Goal: Information Seeking & Learning: Understand process/instructions

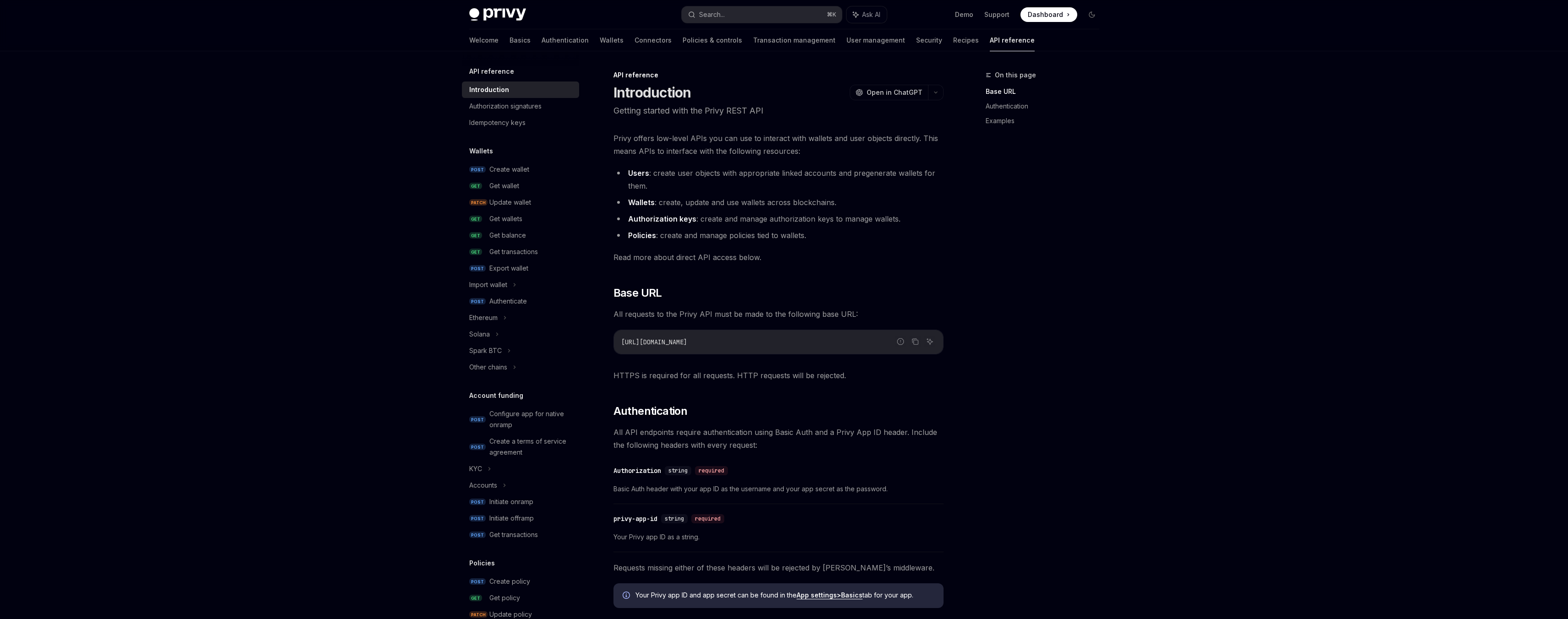
scroll to position [179, 0]
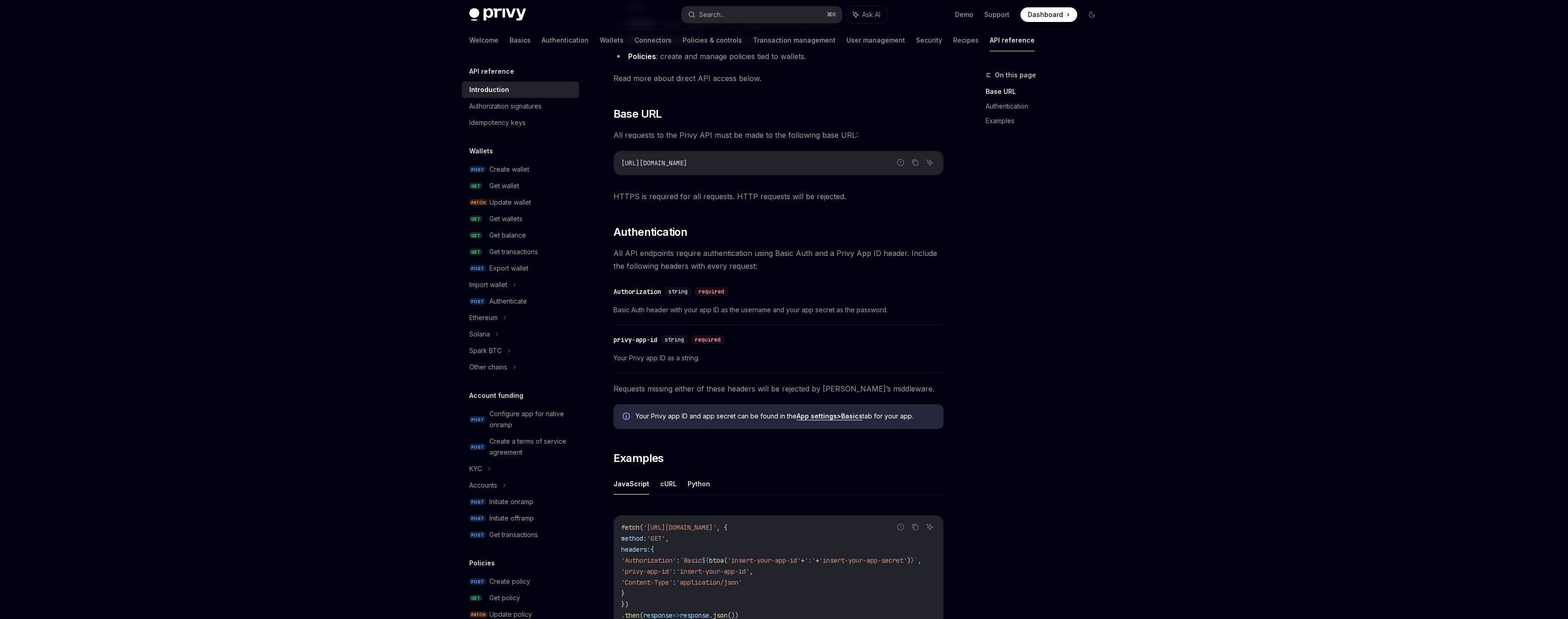
click at [1045, 17] on span "Dashboard" at bounding box center [1045, 14] width 35 height 9
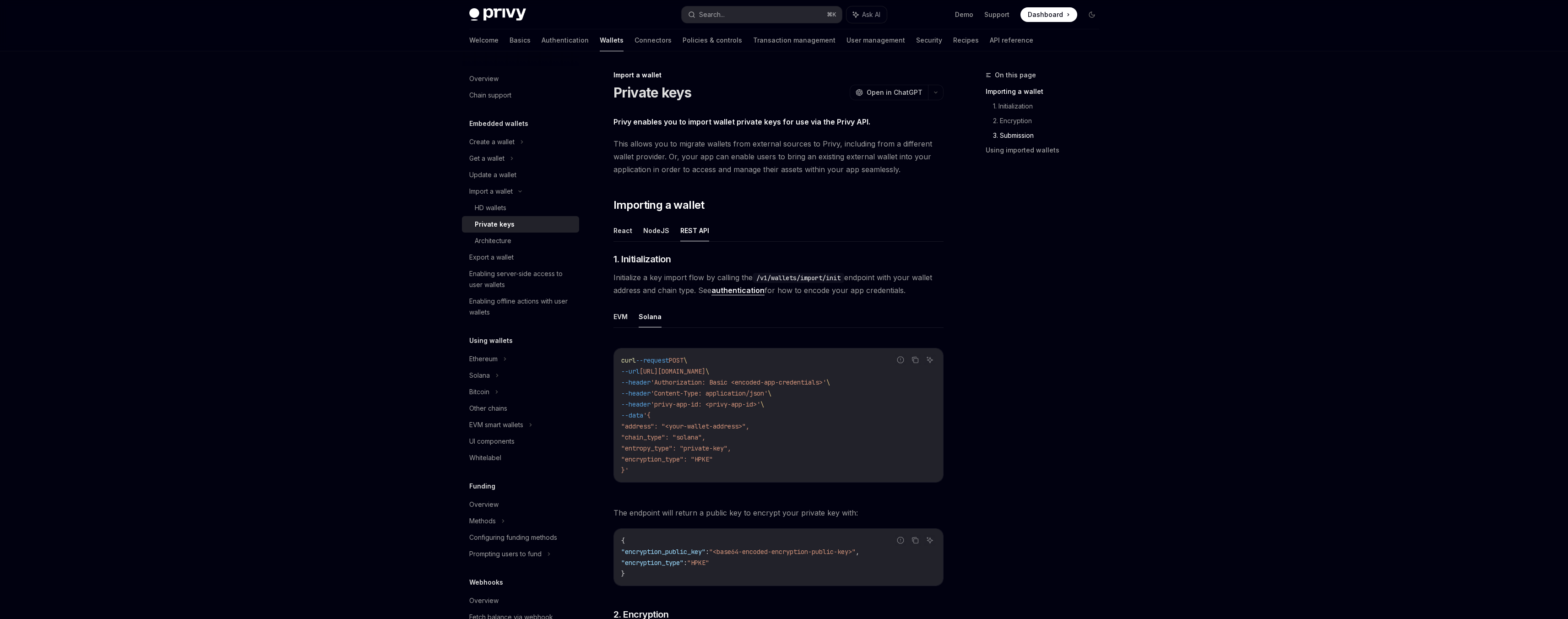
scroll to position [1506, 0]
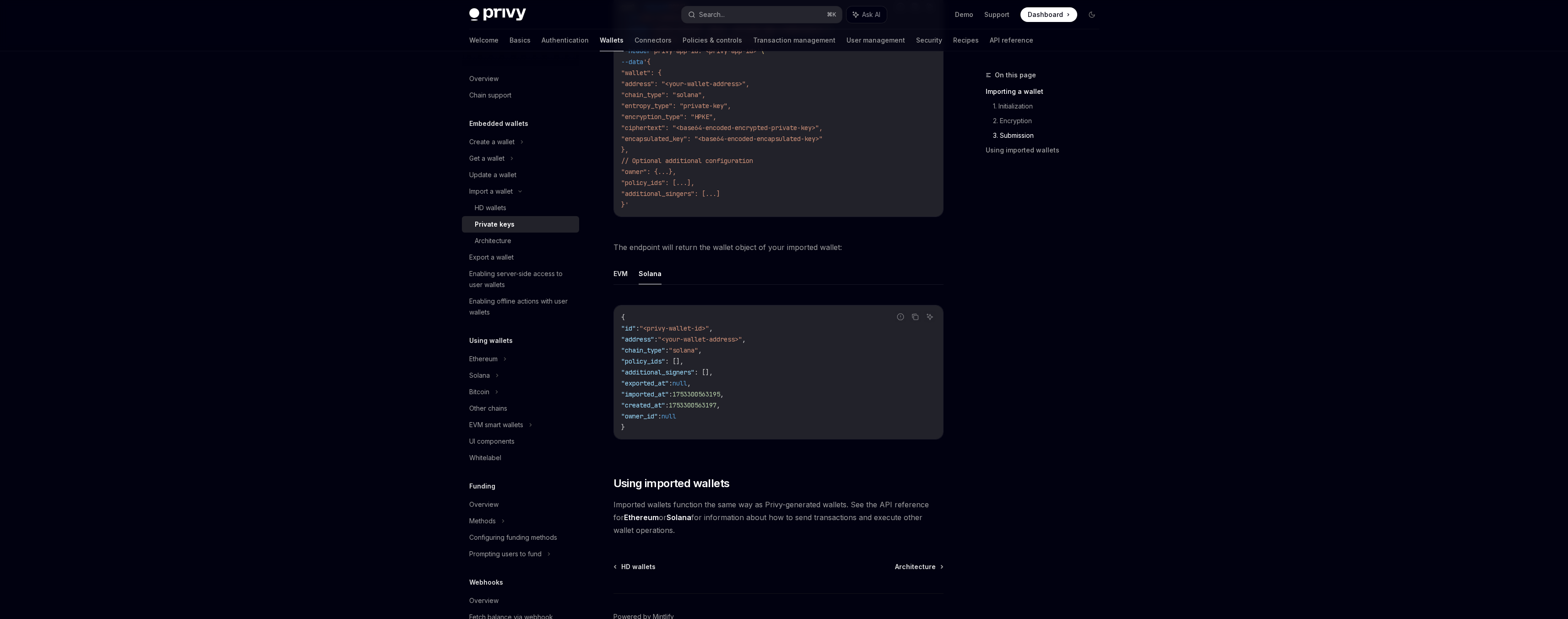
click at [775, 6] on div "Search... ⌘ K Ask AI" at bounding box center [784, 14] width 205 height 16
click at [760, 13] on button "Search... ⌘ K" at bounding box center [762, 14] width 160 height 16
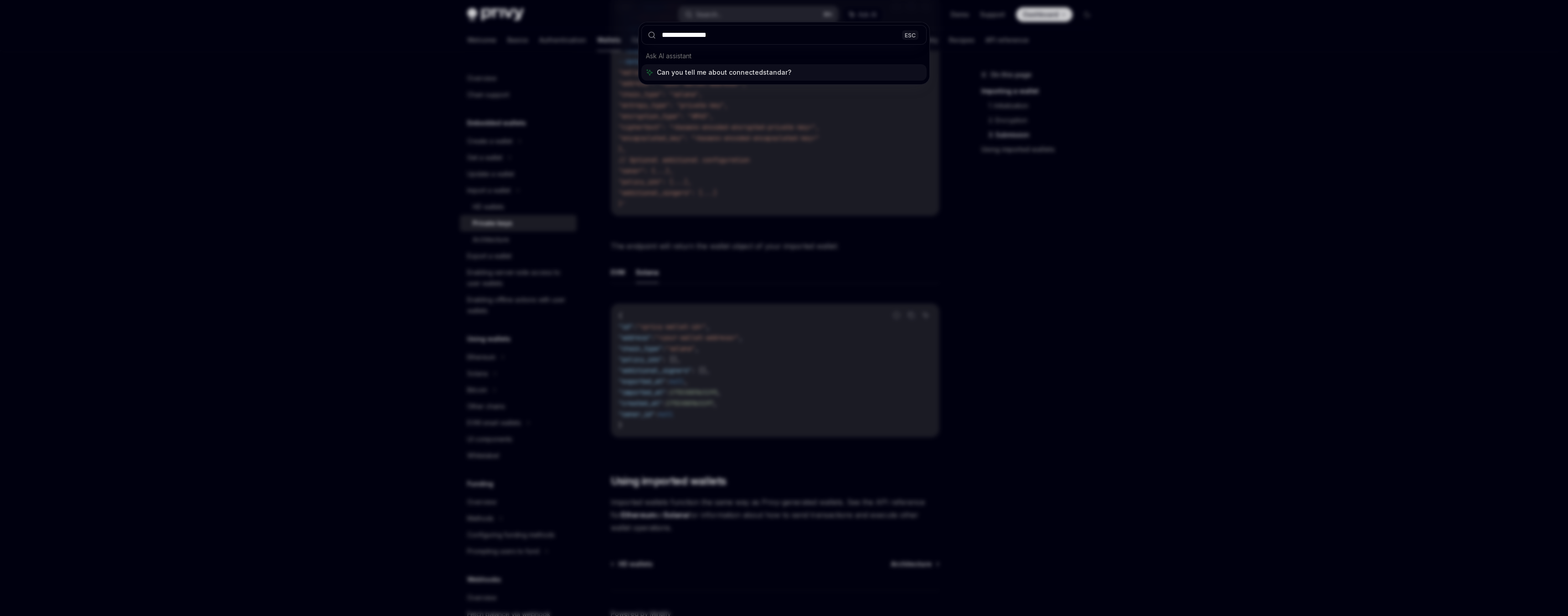
type input "**********"
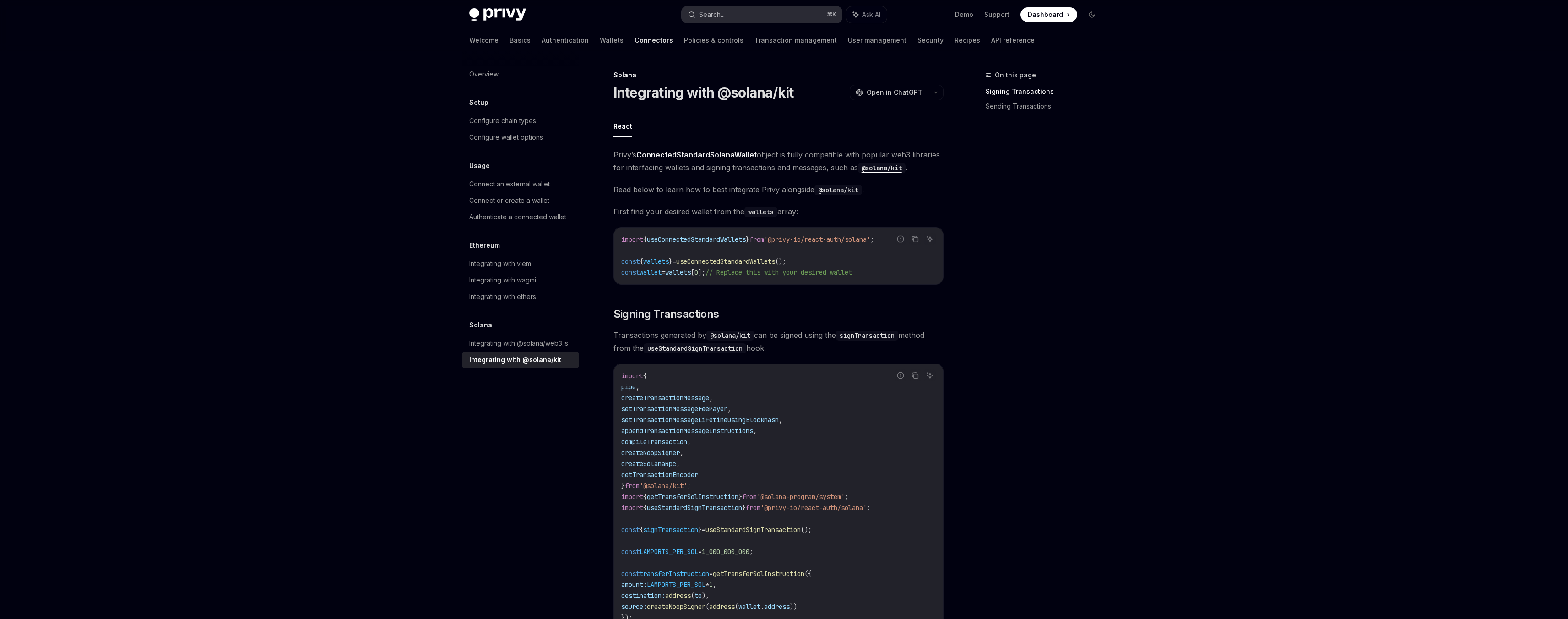
click at [709, 17] on div "Search..." at bounding box center [712, 14] width 26 height 11
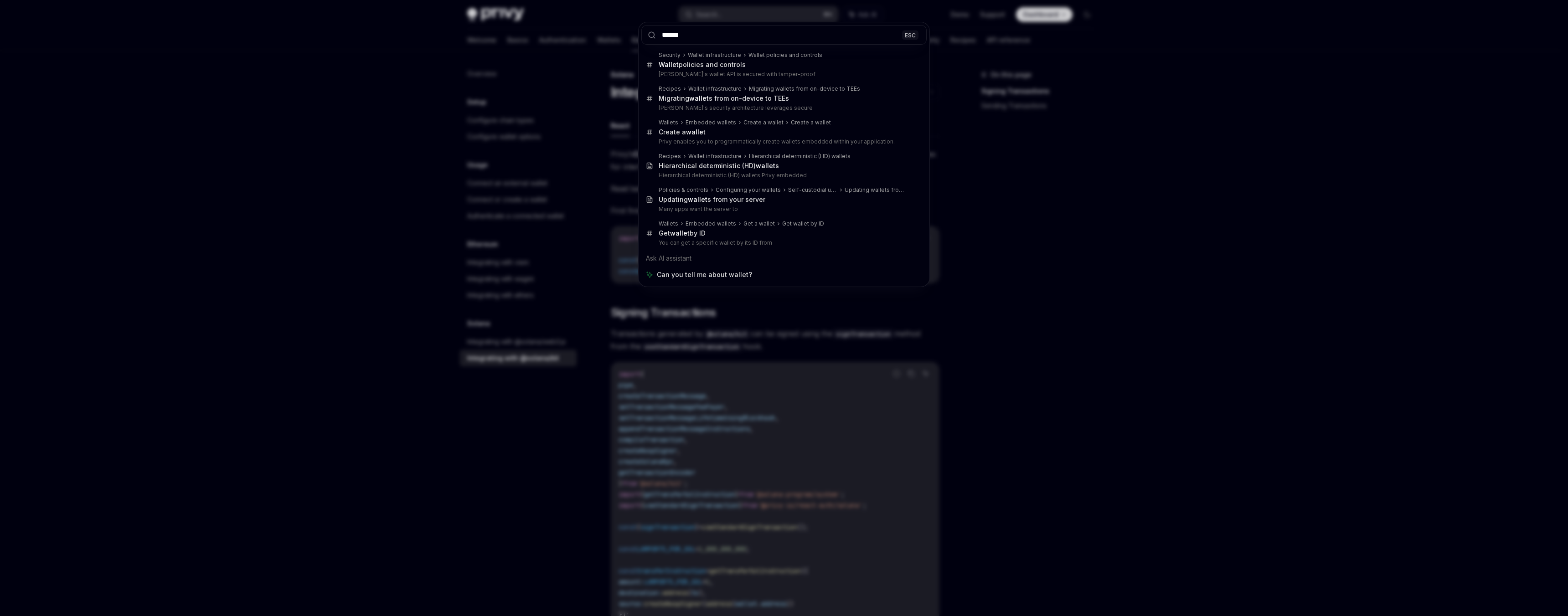
type input "******"
click at [512, 58] on div "****** ESC Security Wallet infrastructure Wallet policies and controls Wallet p…" at bounding box center [784, 308] width 1568 height 616
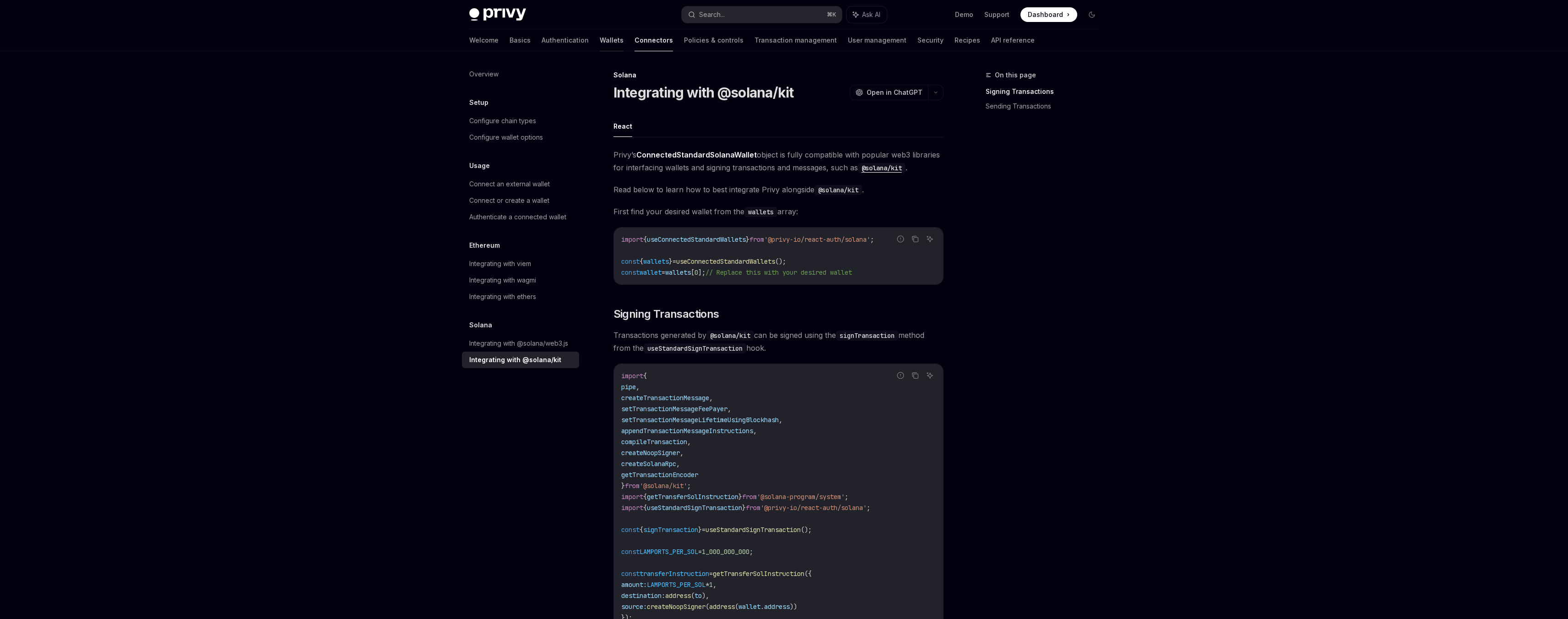
click at [599, 42] on link "Wallets" at bounding box center [611, 40] width 23 height 22
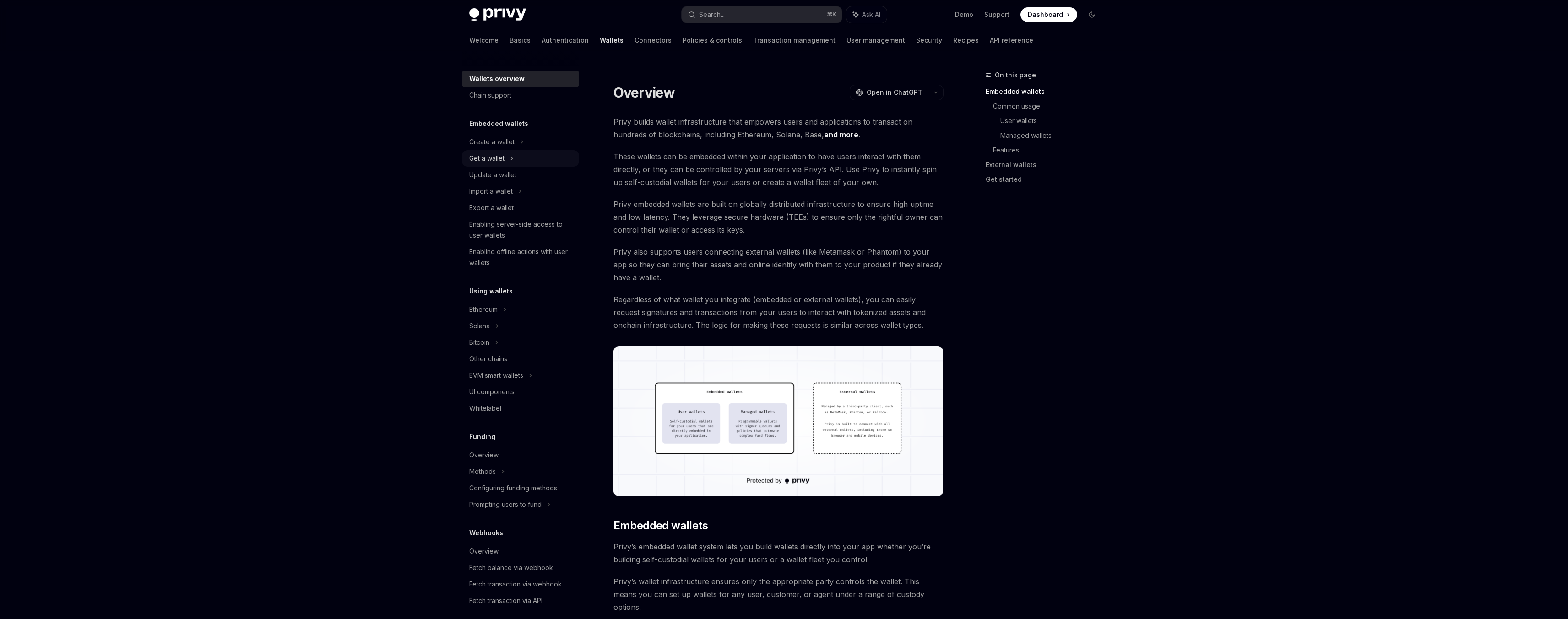
click at [501, 156] on div "Get a wallet" at bounding box center [486, 158] width 35 height 11
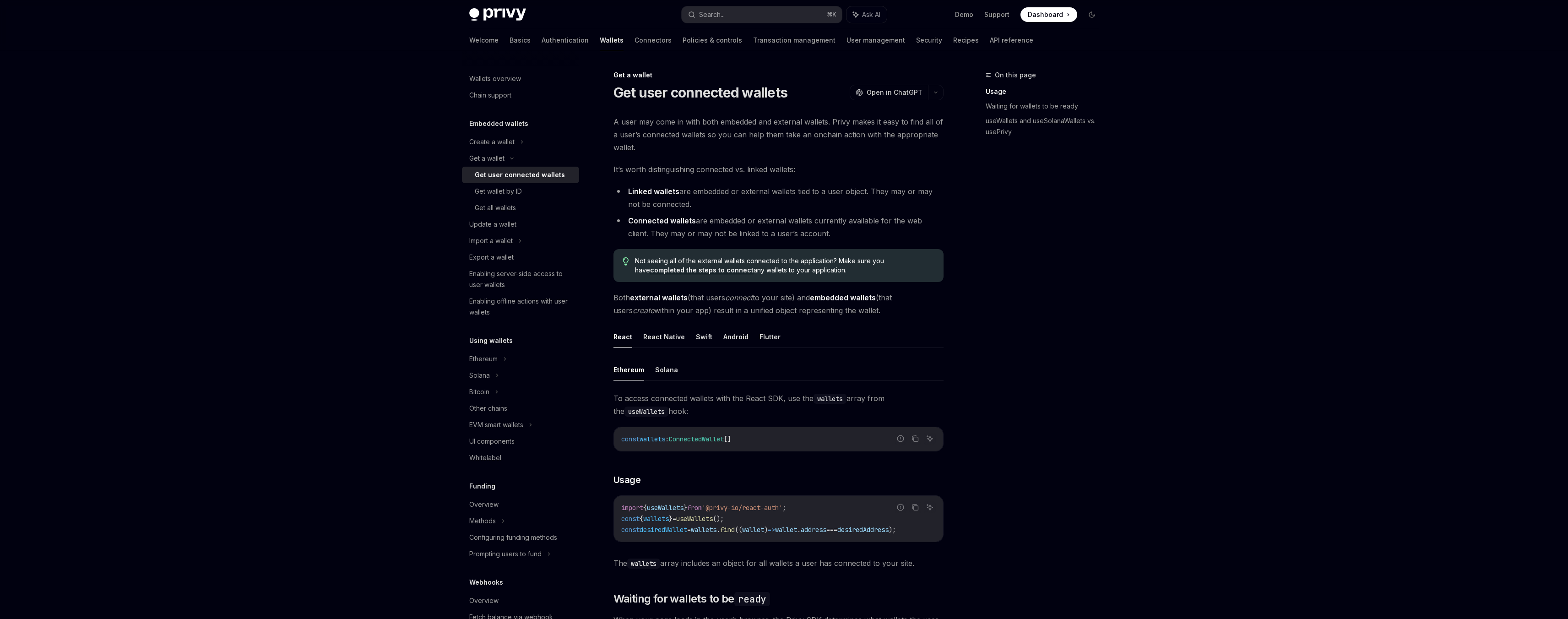
click at [676, 366] on ul "Ethereum Solana" at bounding box center [778, 369] width 330 height 22
click at [669, 368] on button "Solana" at bounding box center [666, 369] width 22 height 22
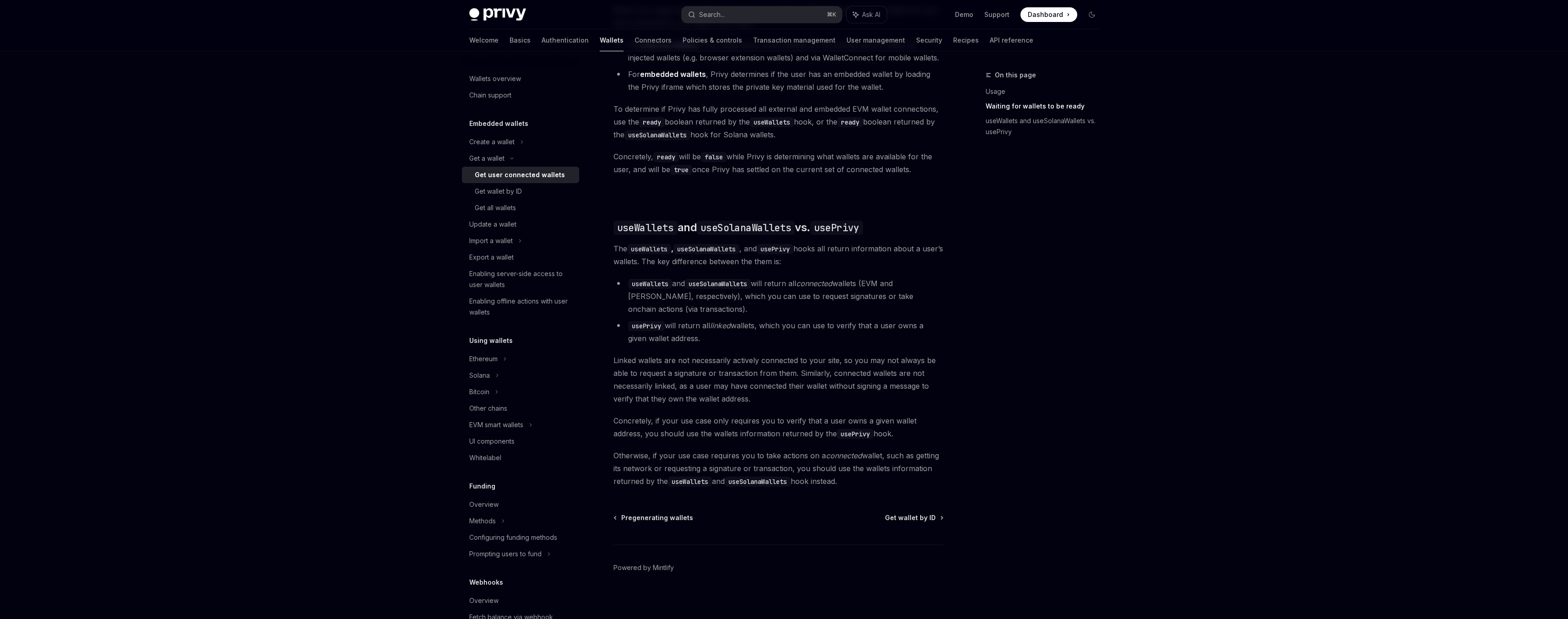
scroll to position [624, 0]
drag, startPoint x: 678, startPoint y: 325, endPoint x: 710, endPoint y: 340, distance: 35.3
click at [710, 340] on li "usePrivy will return all linked wallets, which you can use to verify that a use…" at bounding box center [778, 330] width 330 height 26
drag, startPoint x: 718, startPoint y: 340, endPoint x: 670, endPoint y: 330, distance: 49.0
click at [670, 330] on li "usePrivy will return all linked wallets, which you can use to verify that a use…" at bounding box center [778, 330] width 330 height 26
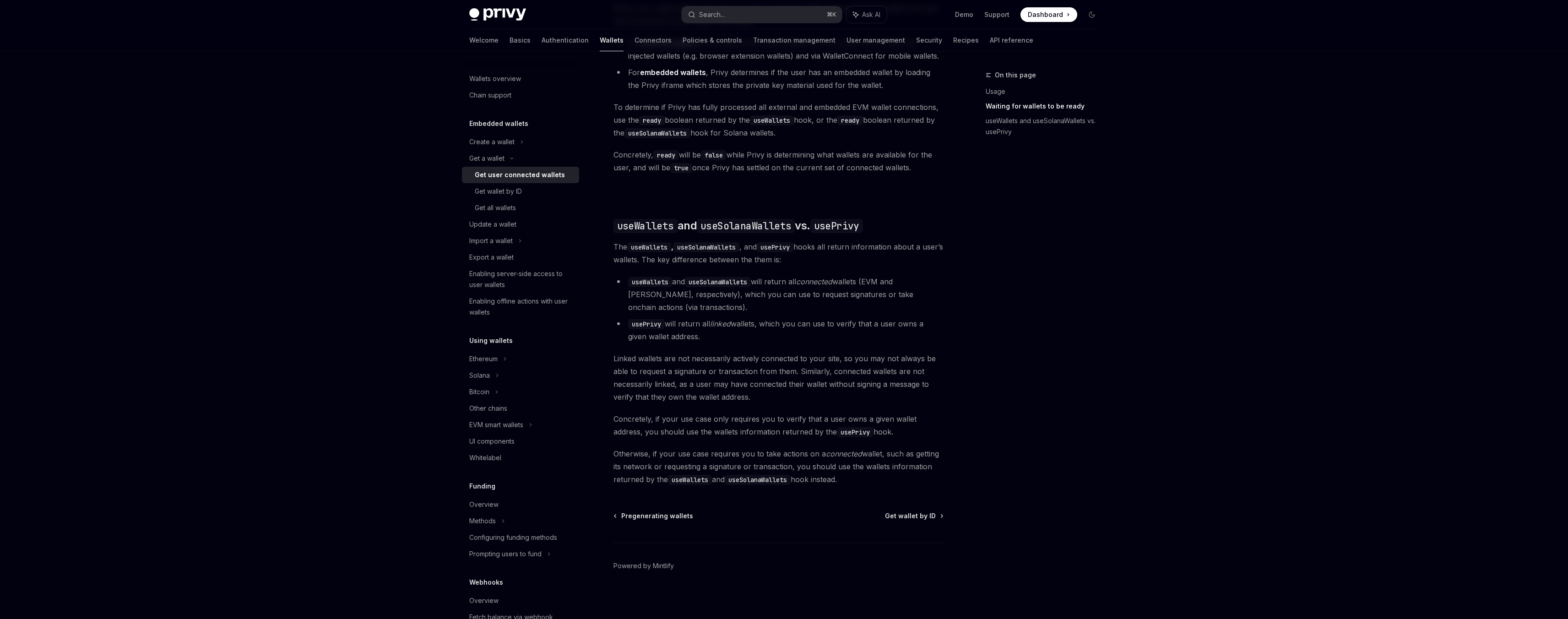
click at [670, 330] on li "usePrivy will return all linked wallets, which you can use to verify that a use…" at bounding box center [778, 330] width 330 height 26
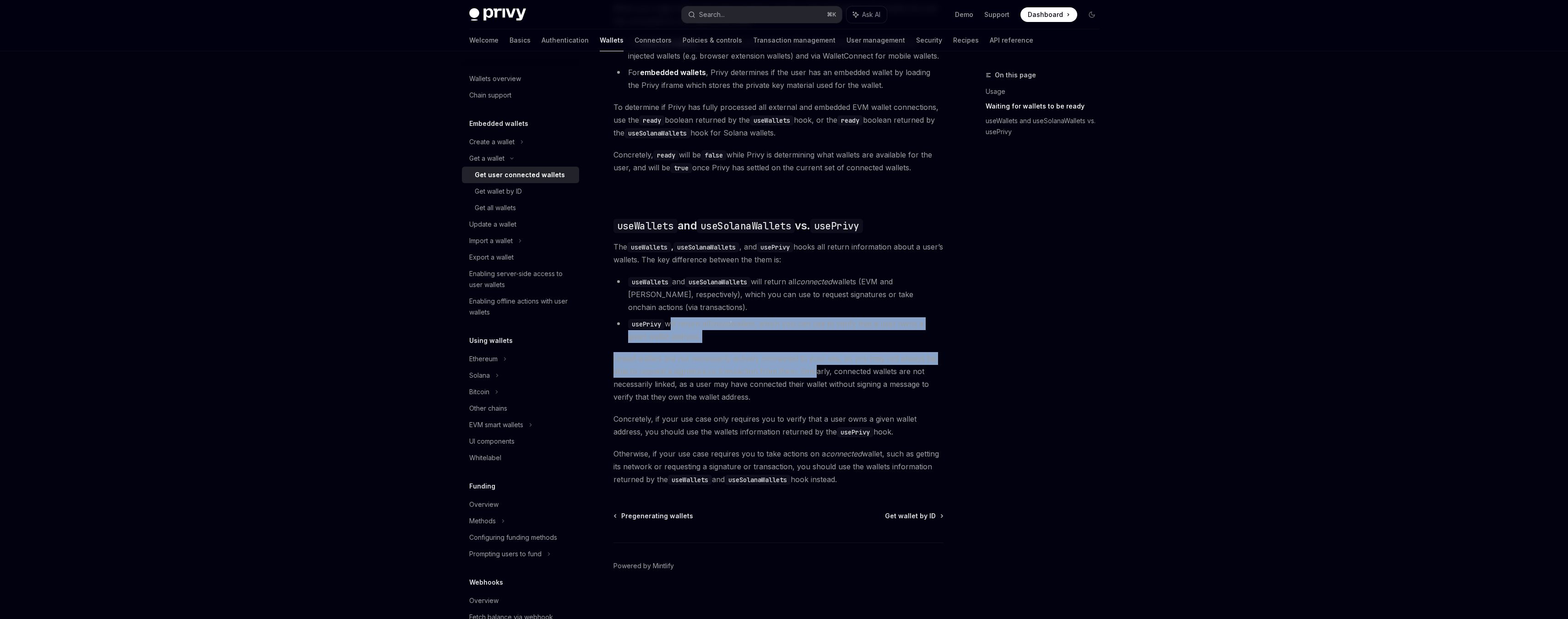
drag, startPoint x: 669, startPoint y: 330, endPoint x: 814, endPoint y: 378, distance: 152.7
click at [814, 378] on div "Ethereum Solana To access connected wallets with the React SDK, use the wallets…" at bounding box center [778, 111] width 330 height 751
click at [814, 378] on span "Linked wallets are not necessarily actively connected to your site, so you may …" at bounding box center [778, 377] width 330 height 51
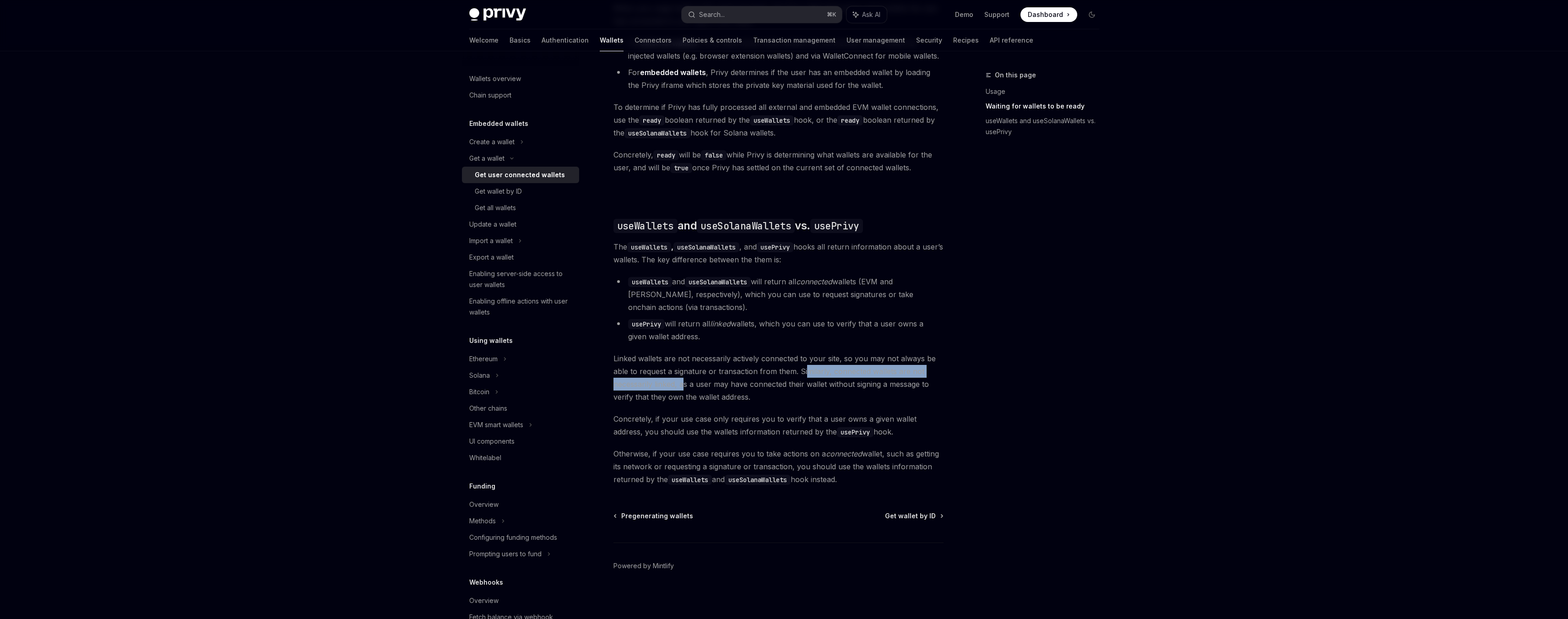
drag, startPoint x: 804, startPoint y: 376, endPoint x: 682, endPoint y: 389, distance: 122.7
click at [682, 389] on span "Linked wallets are not necessarily actively connected to your site, so you may …" at bounding box center [778, 377] width 330 height 51
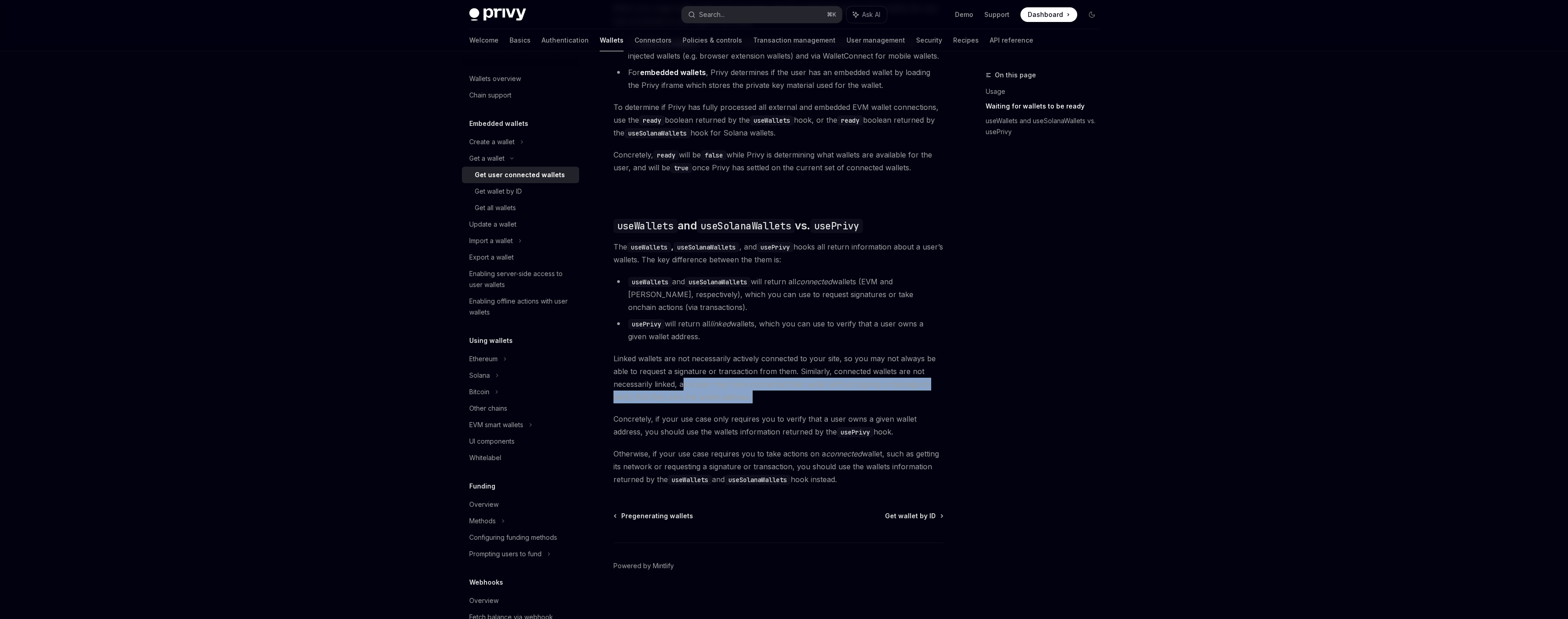
drag, startPoint x: 682, startPoint y: 386, endPoint x: 786, endPoint y: 407, distance: 106.1
click at [786, 407] on div "Ethereum Solana To access connected wallets with the React SDK, use the wallets…" at bounding box center [778, 111] width 330 height 751
drag, startPoint x: 786, startPoint y: 404, endPoint x: 674, endPoint y: 384, distance: 113.8
click at [674, 384] on span "Linked wallets are not necessarily actively connected to your site, so you may …" at bounding box center [778, 377] width 330 height 51
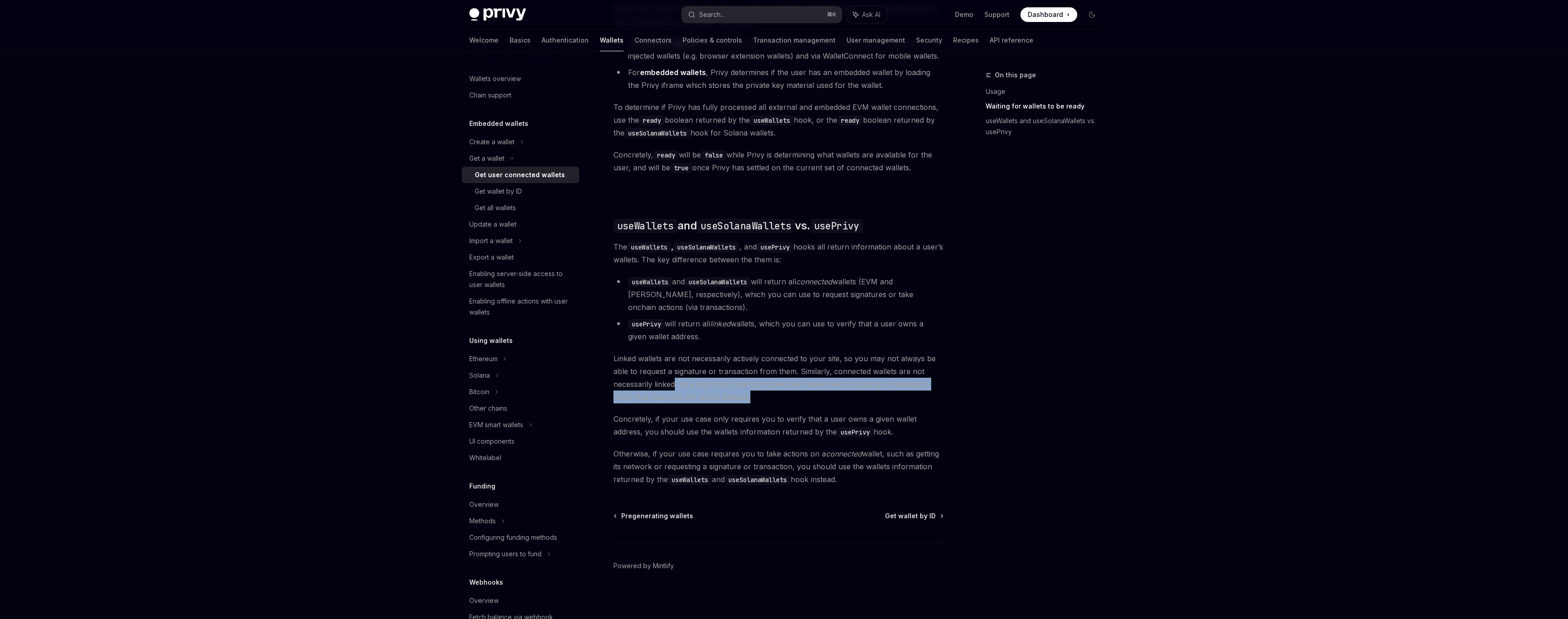
click at [674, 384] on span "Linked wallets are not necessarily actively connected to your site, so you may …" at bounding box center [778, 377] width 330 height 51
drag, startPoint x: 703, startPoint y: 420, endPoint x: 901, endPoint y: 433, distance: 198.4
click at [901, 433] on span "Concretely, if your use case only requires you to verify that a user owns a giv…" at bounding box center [778, 425] width 330 height 26
drag, startPoint x: 644, startPoint y: 455, endPoint x: 878, endPoint y: 486, distance: 236.0
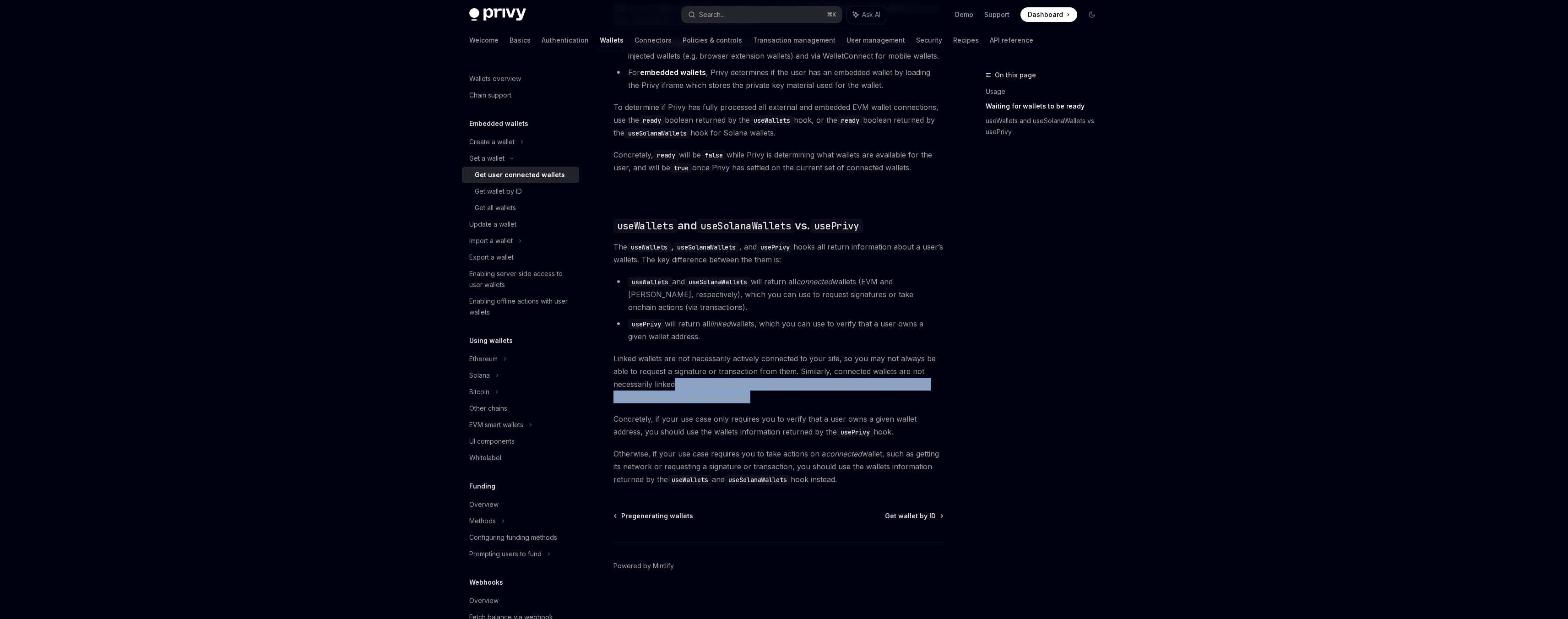
click at [878, 486] on span "Otherwise, if your use case requires you to take actions on a connected wallet,…" at bounding box center [778, 466] width 330 height 39
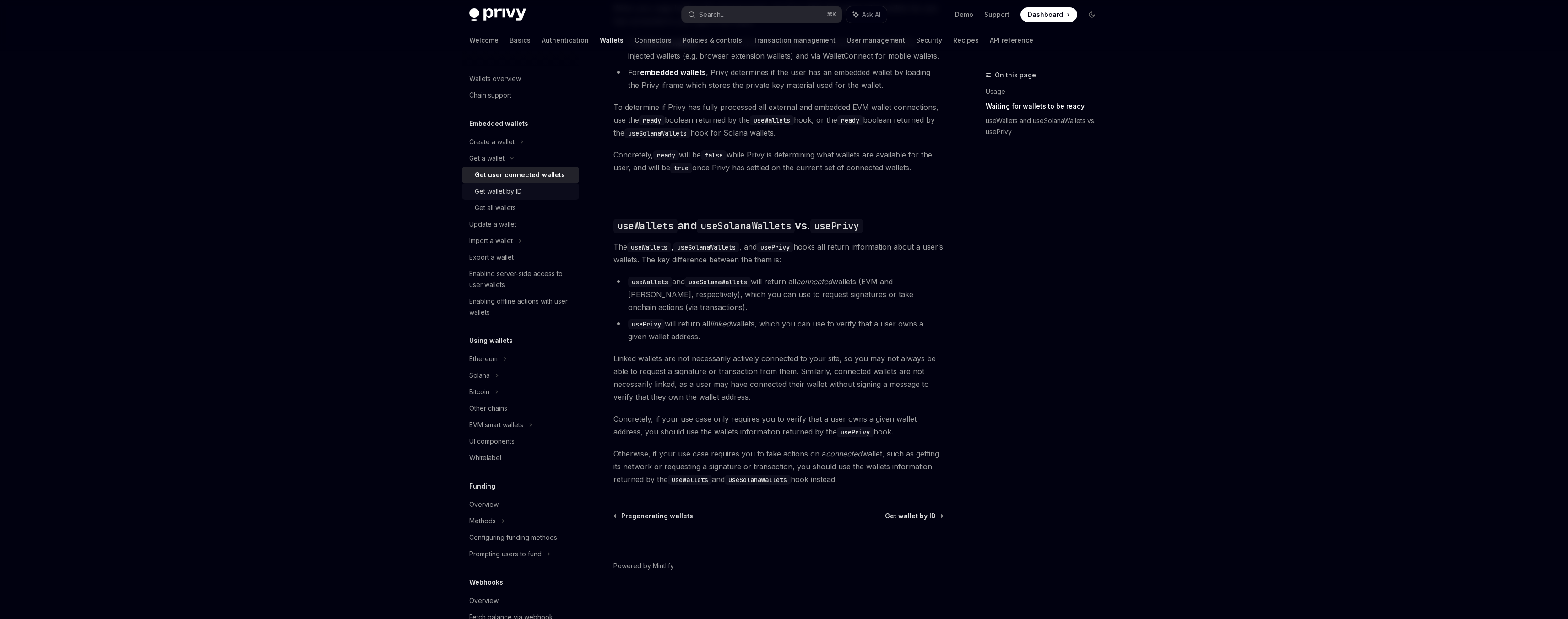
click at [527, 194] on div "Get wallet by ID" at bounding box center [524, 191] width 99 height 11
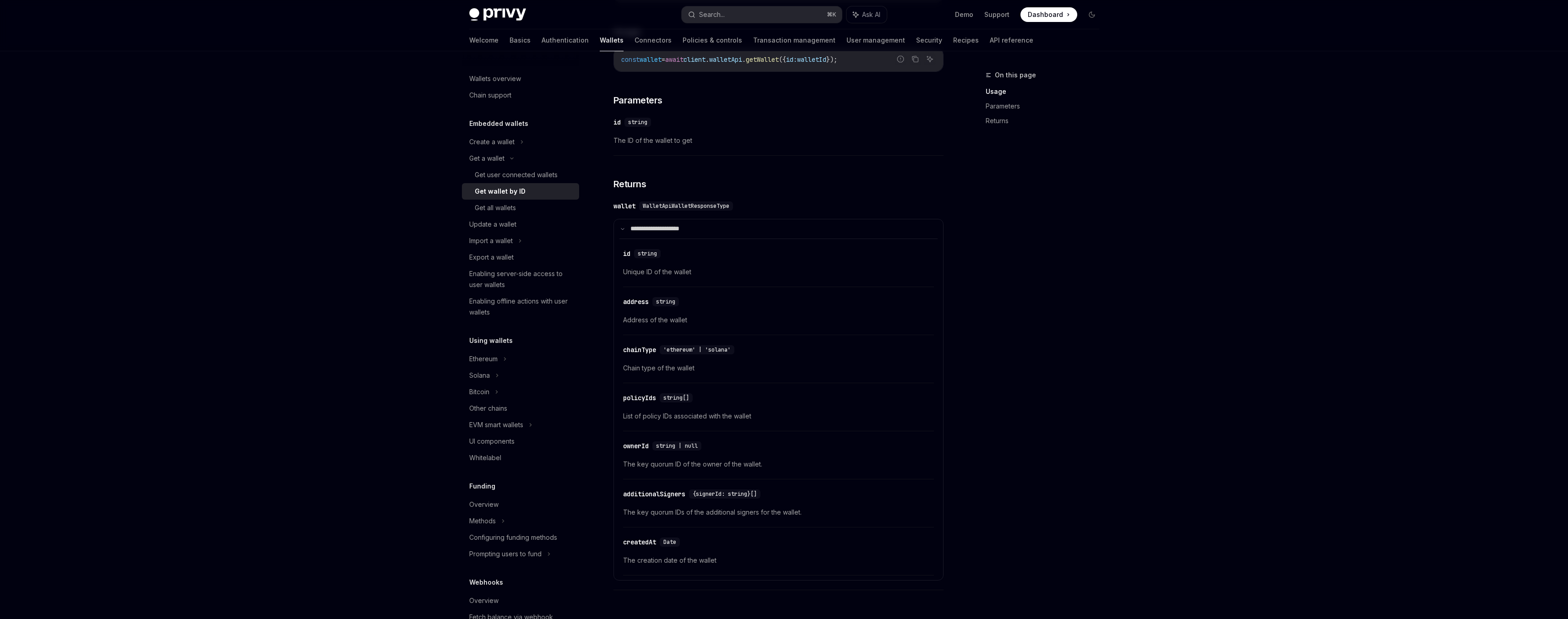
scroll to position [250, 0]
click at [495, 211] on div "Get all wallets" at bounding box center [495, 208] width 41 height 11
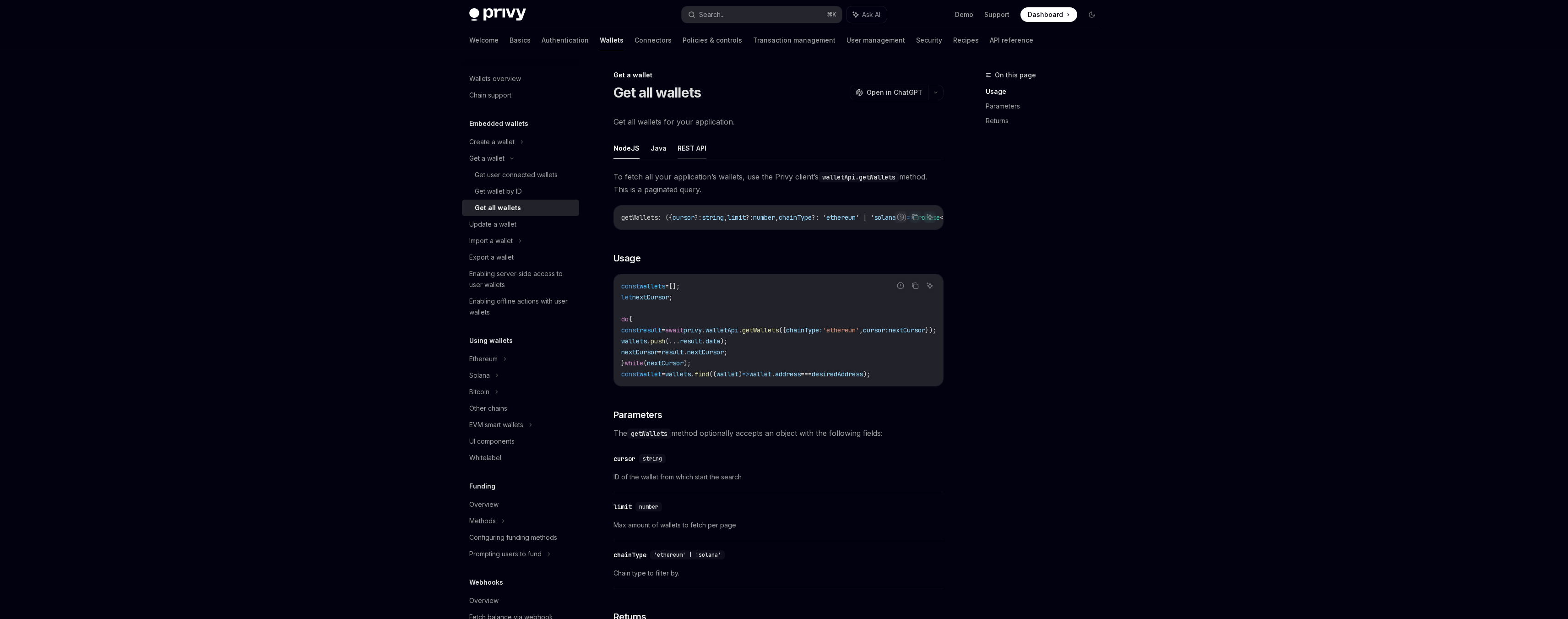
click at [680, 148] on button "REST API" at bounding box center [692, 148] width 29 height 22
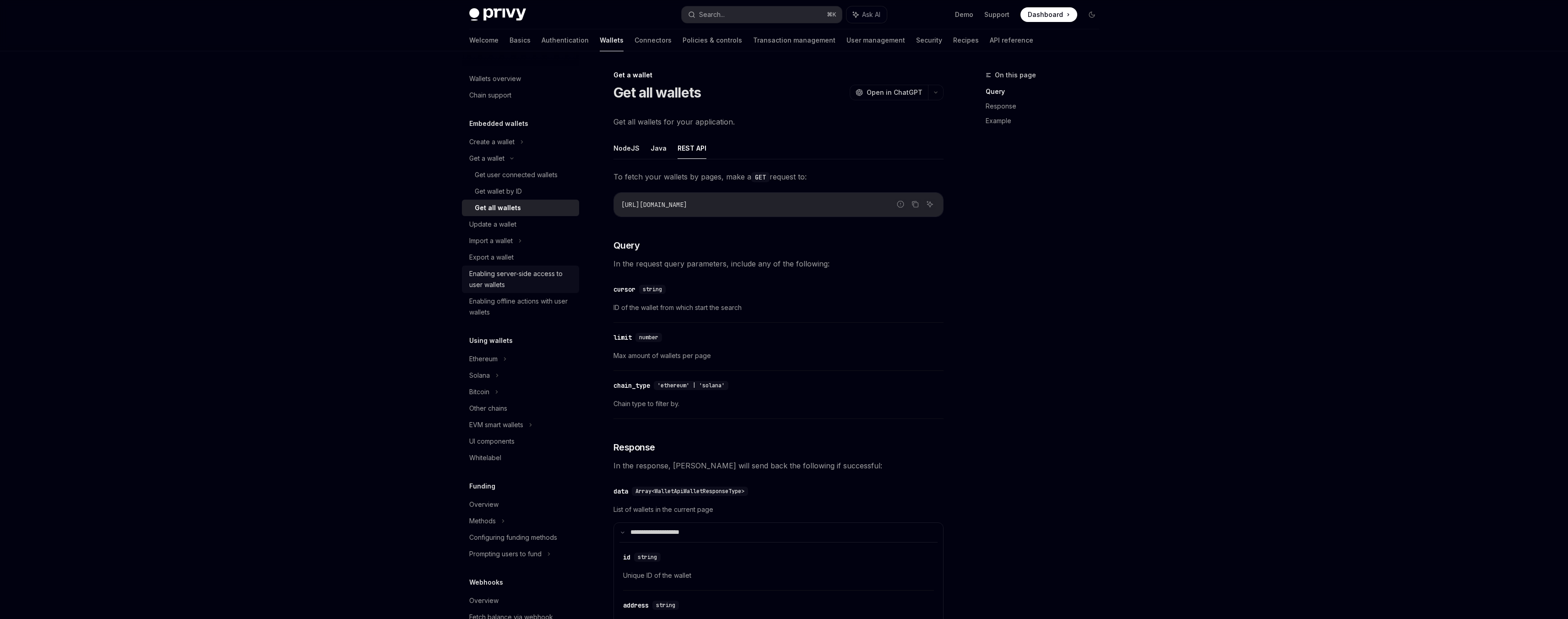
click at [512, 275] on div "Enabling server-side access to user wallets" at bounding box center [521, 279] width 104 height 22
type textarea "*"
